Goal: Task Accomplishment & Management: Manage account settings

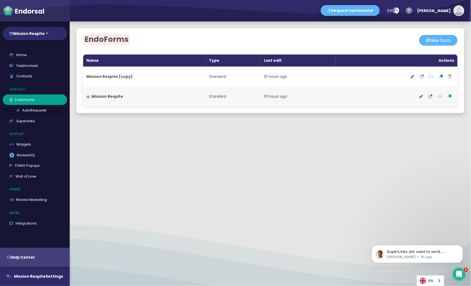
click at [41, 115] on link "AutoRequests" at bounding box center [35, 110] width 64 height 11
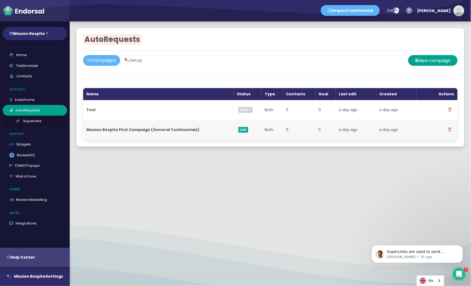
click at [34, 122] on link "SuperLinks" at bounding box center [35, 121] width 64 height 11
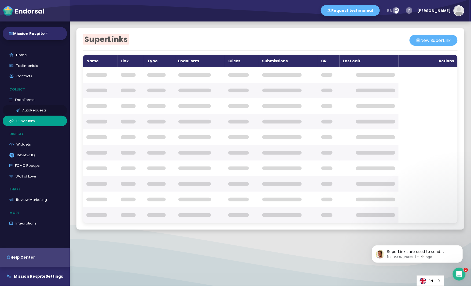
click at [35, 111] on link "AutoRequests" at bounding box center [35, 110] width 64 height 11
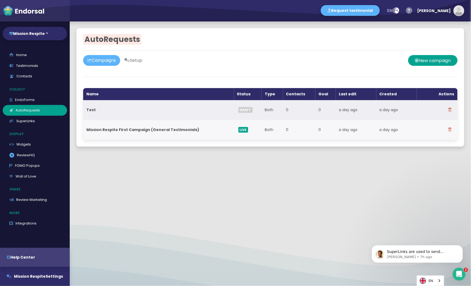
click at [107, 111] on th "Test" at bounding box center [158, 110] width 151 height 20
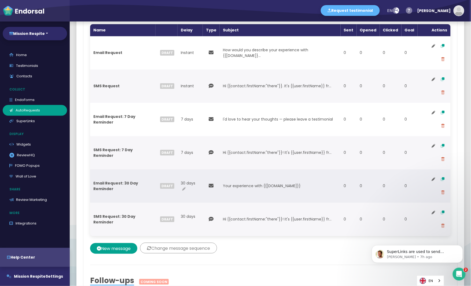
scroll to position [249, 0]
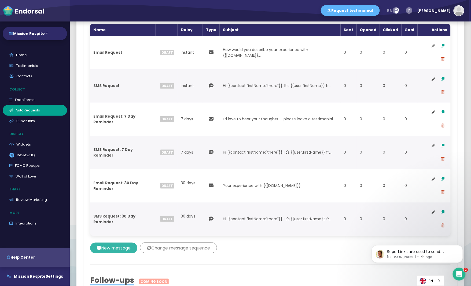
click at [119, 250] on button "New message" at bounding box center [113, 248] width 47 height 11
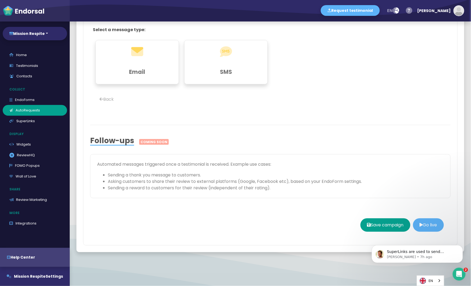
click at [155, 69] on h3 "Email" at bounding box center [138, 71] width 70 height 7
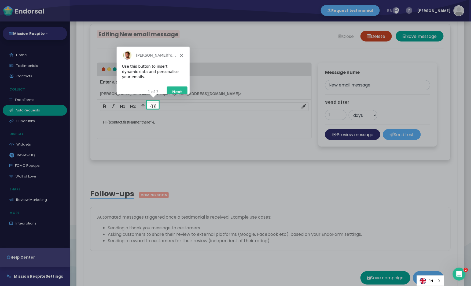
scroll to position [0, 0]
click at [182, 53] on icon "Close" at bounding box center [181, 54] width 3 height 3
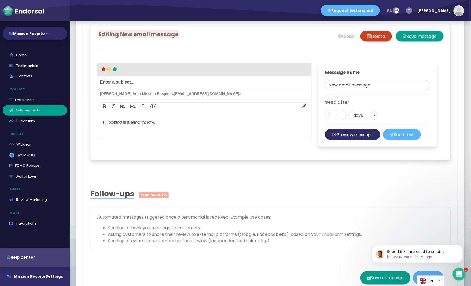
click at [174, 33] on span "Editing New email message" at bounding box center [138, 34] width 83 height 8
click at [167, 31] on span "Editing New email message" at bounding box center [138, 34] width 83 height 8
click at [263, 183] on div at bounding box center [270, 186] width 361 height 7
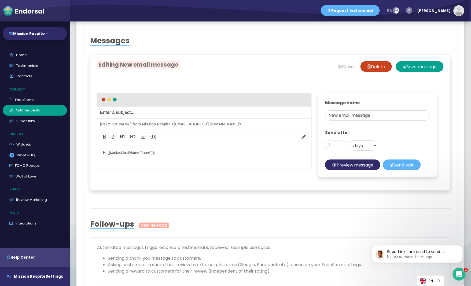
scroll to position [218, 0]
click at [34, 112] on link "AutoRequests" at bounding box center [35, 110] width 64 height 11
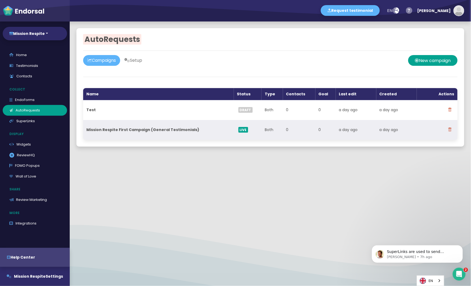
click at [197, 132] on th "Mission Respite First Campaign (General Testimonials)" at bounding box center [158, 130] width 151 height 20
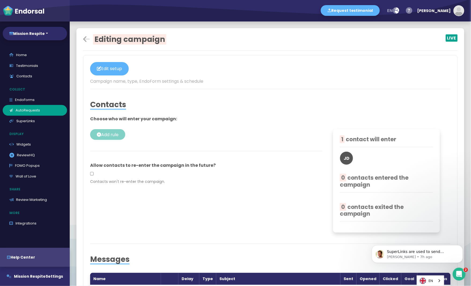
click at [450, 76] on div at bounding box center [270, 76] width 361 height 3
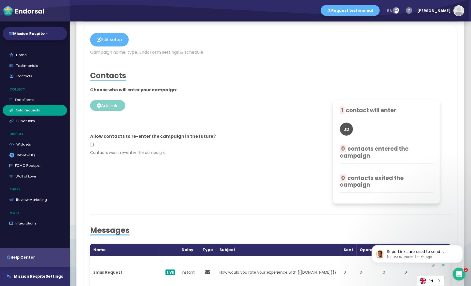
scroll to position [30, 0]
